Goal: Check status

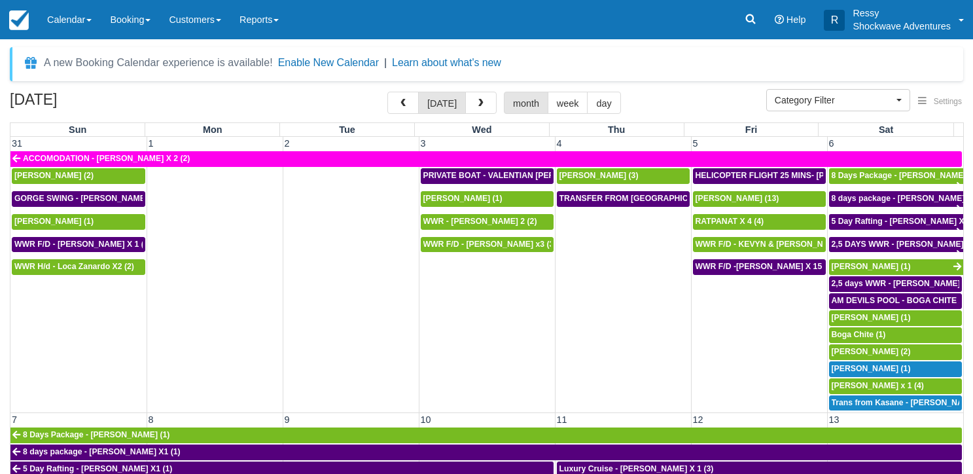
select select
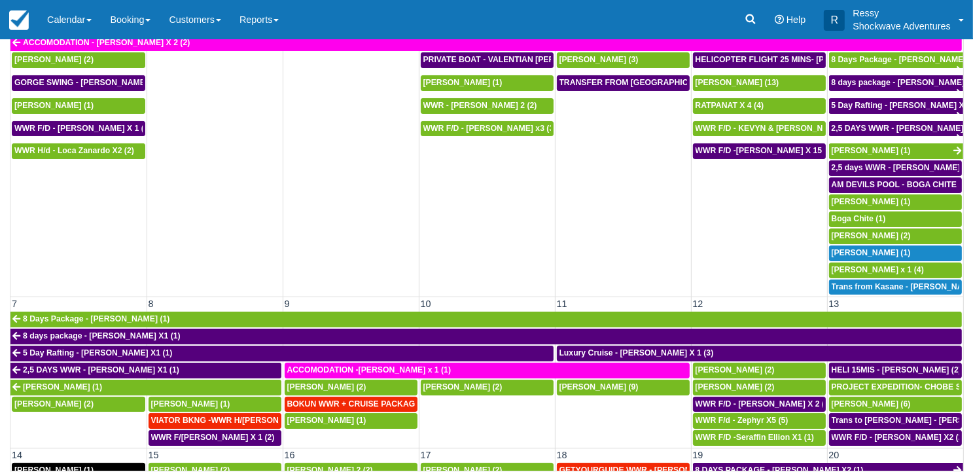
scroll to position [541, 0]
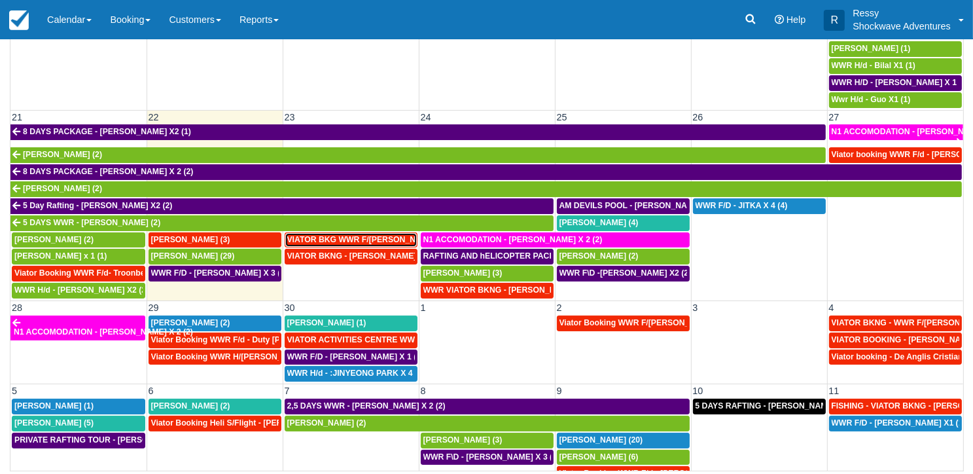
click at [359, 235] on span "VIATOR BKG WWR F/[PERSON_NAME] [PERSON_NAME] 2 (2)" at bounding box center [406, 239] width 238 height 9
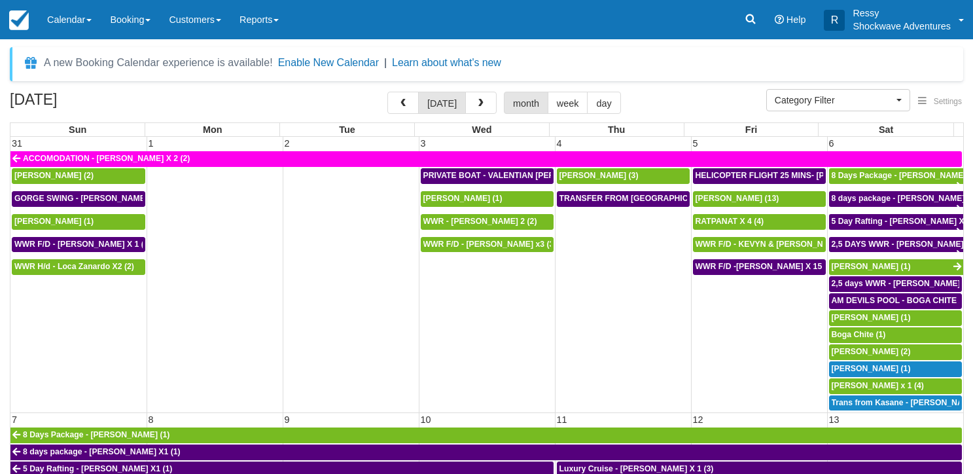
select select
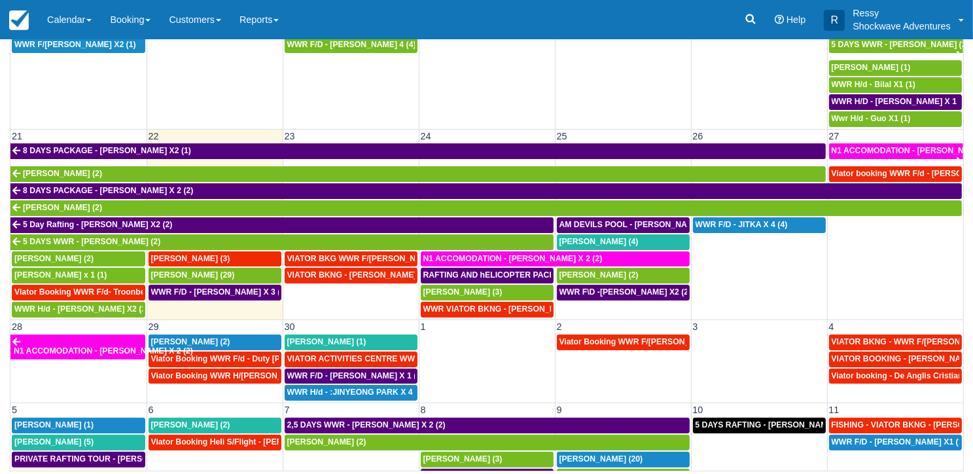
scroll to position [541, 0]
